Goal: Navigation & Orientation: Find specific page/section

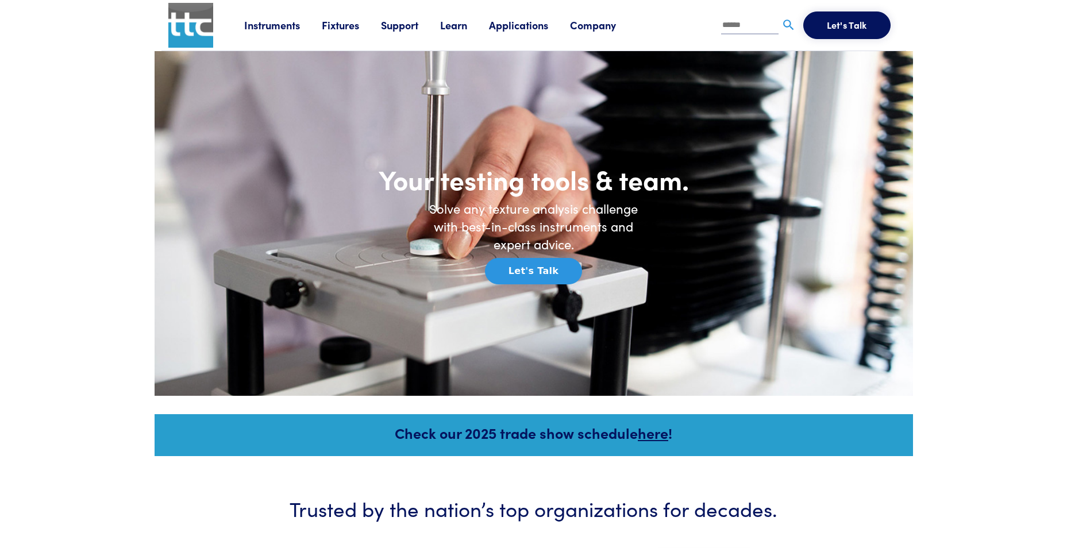
click at [399, 26] on link "Support" at bounding box center [410, 25] width 59 height 14
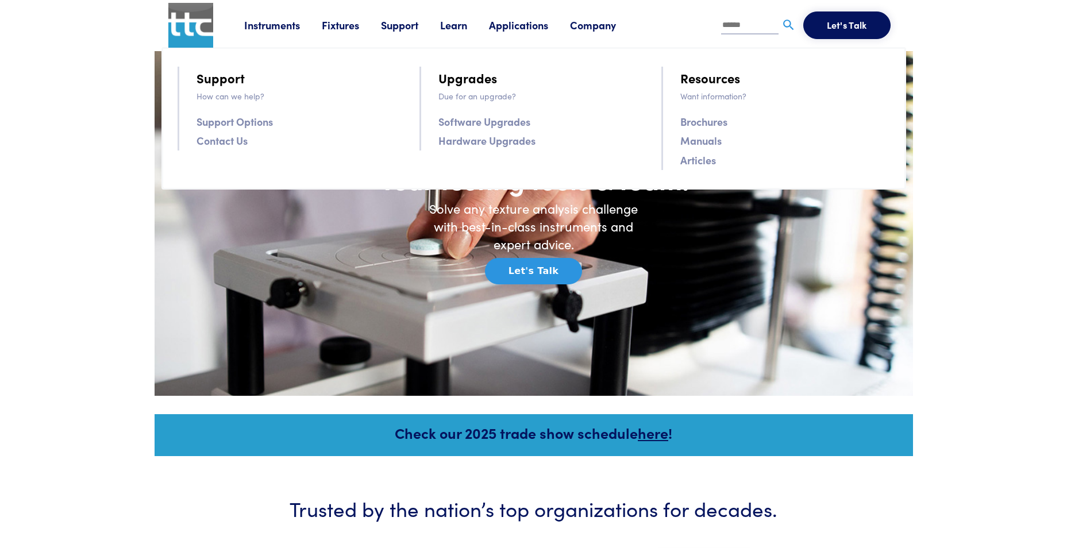
click at [606, 23] on link "Company" at bounding box center [604, 25] width 68 height 14
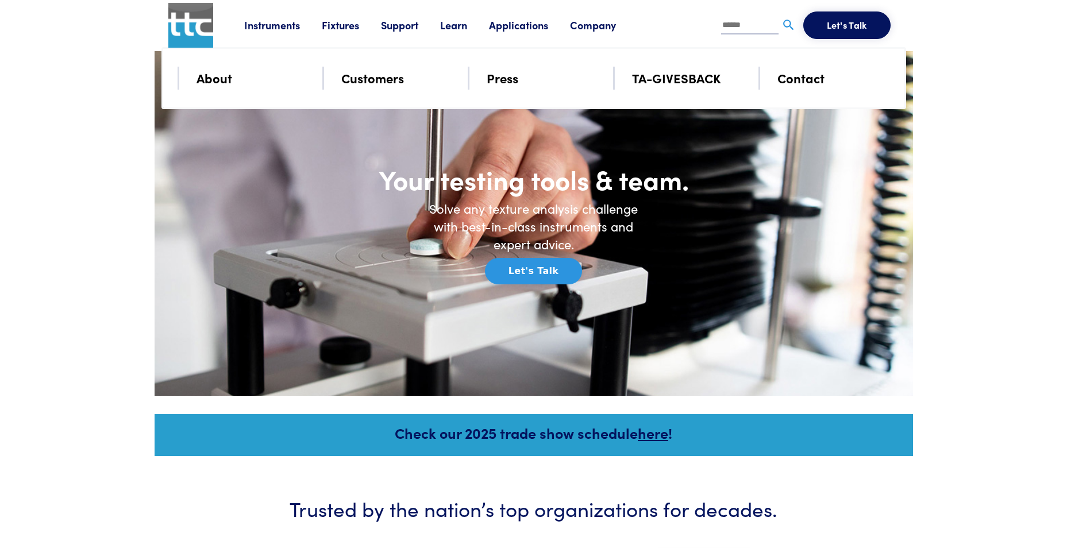
click at [605, 26] on link "Company" at bounding box center [604, 25] width 68 height 14
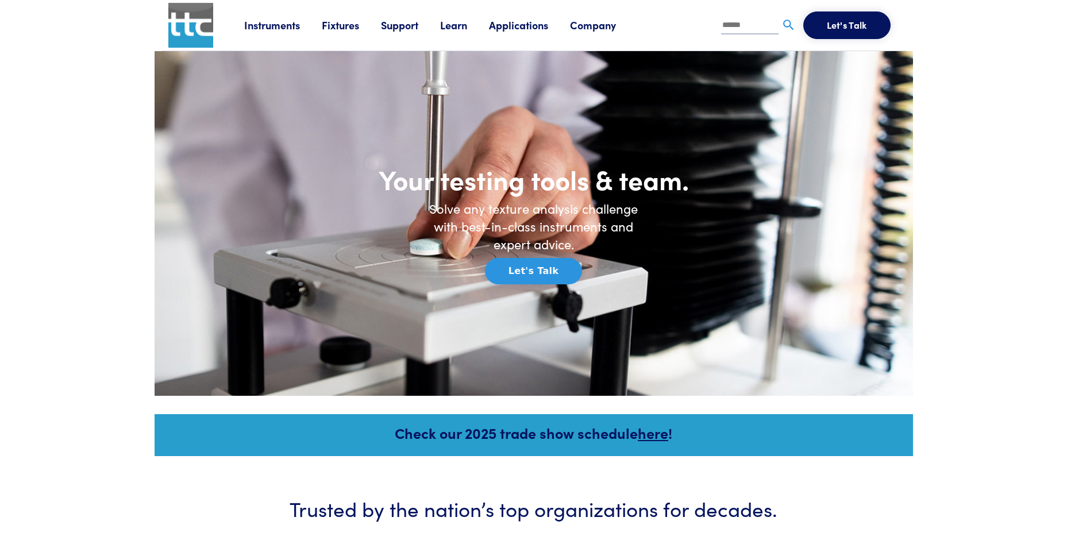
click at [601, 32] on link "Company" at bounding box center [604, 25] width 68 height 14
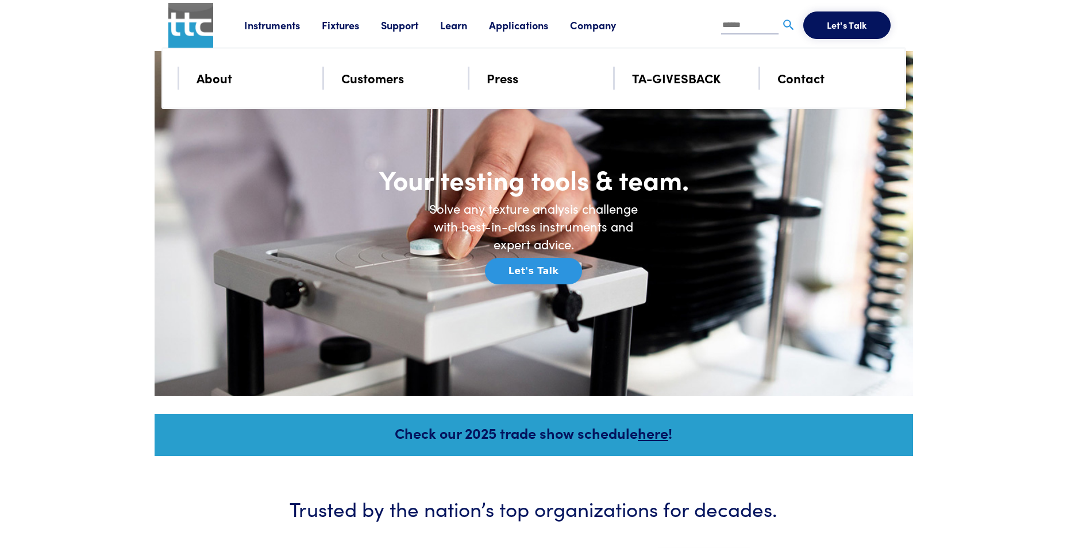
click at [225, 73] on link "About" at bounding box center [215, 78] width 36 height 20
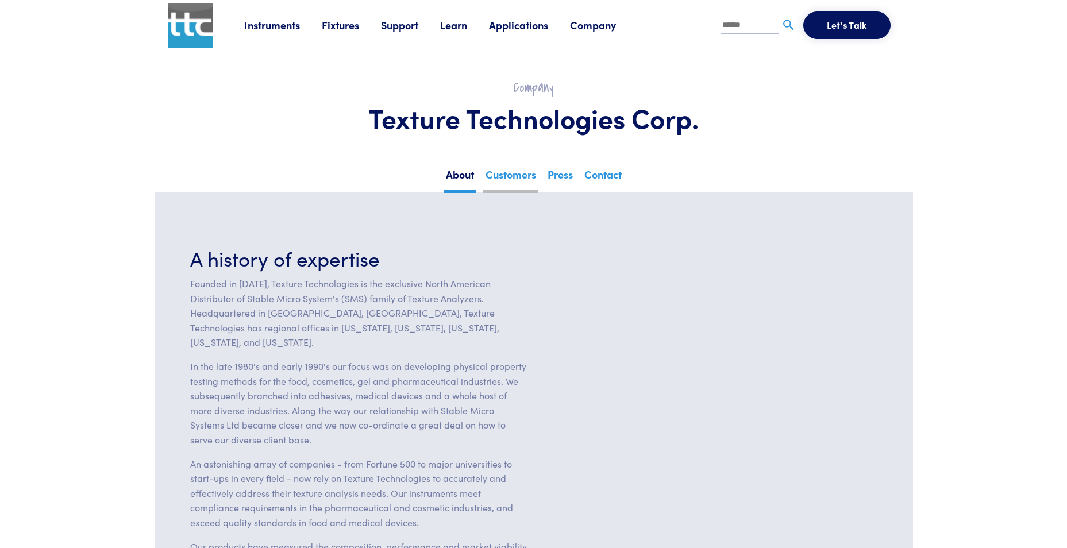
click at [487, 174] on link "Customers" at bounding box center [510, 179] width 55 height 28
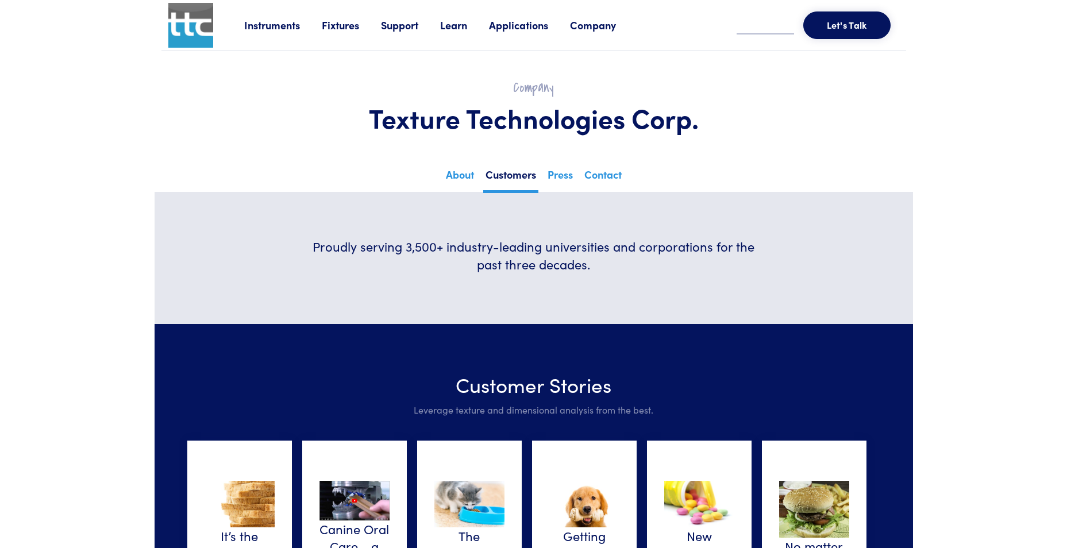
click at [551, 175] on link "Press" at bounding box center [560, 177] width 30 height 25
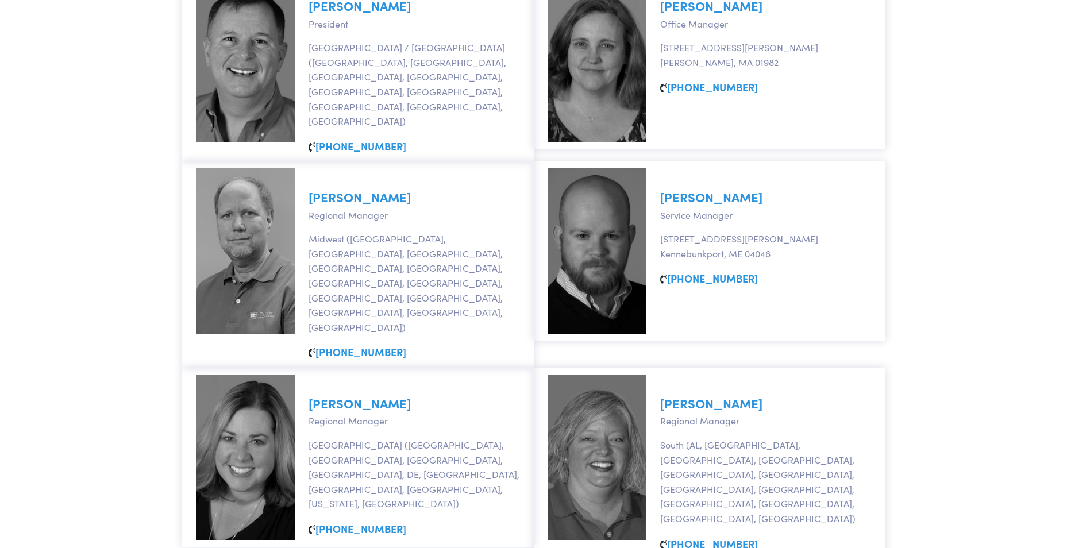
scroll to position [671, 0]
